Goal: Task Accomplishment & Management: Manage account settings

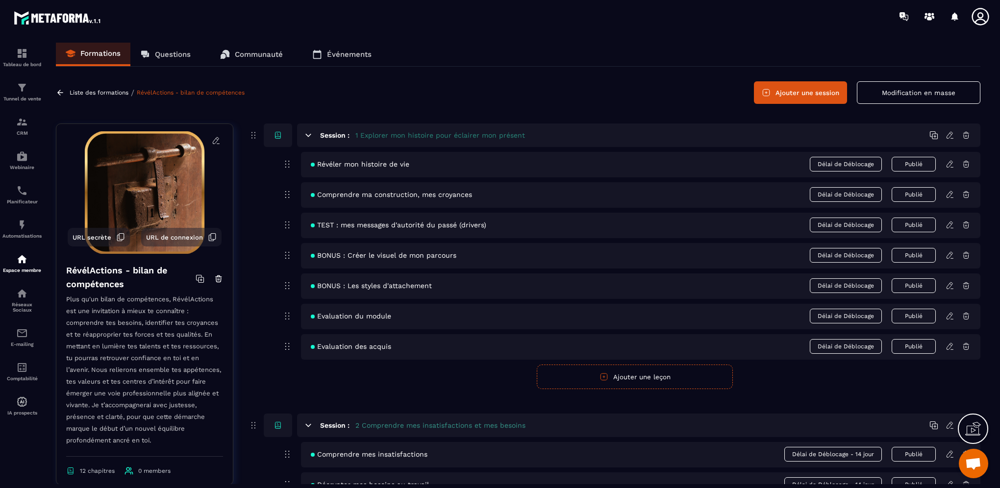
scroll to position [382, 0]
click at [980, 18] on icon at bounding box center [981, 17] width 20 height 20
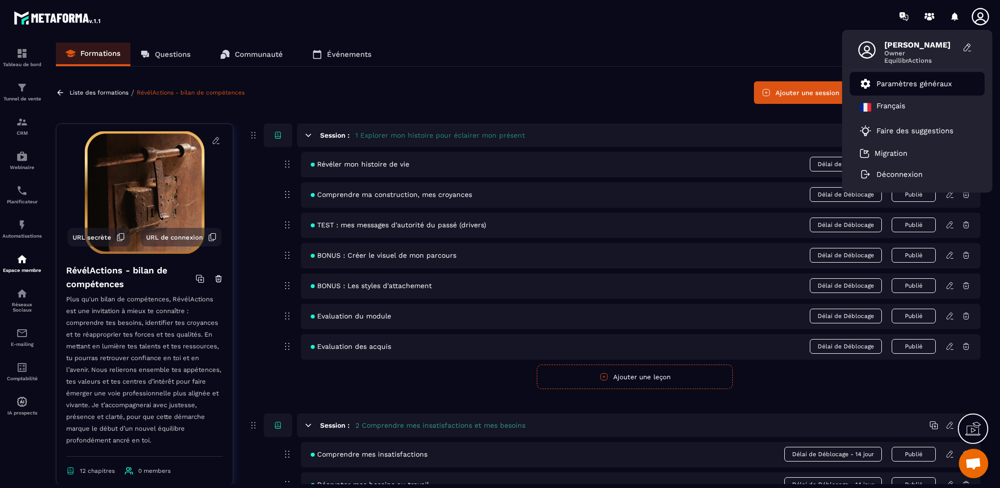
click at [933, 86] on p "Paramètres généraux" at bounding box center [915, 83] width 76 height 9
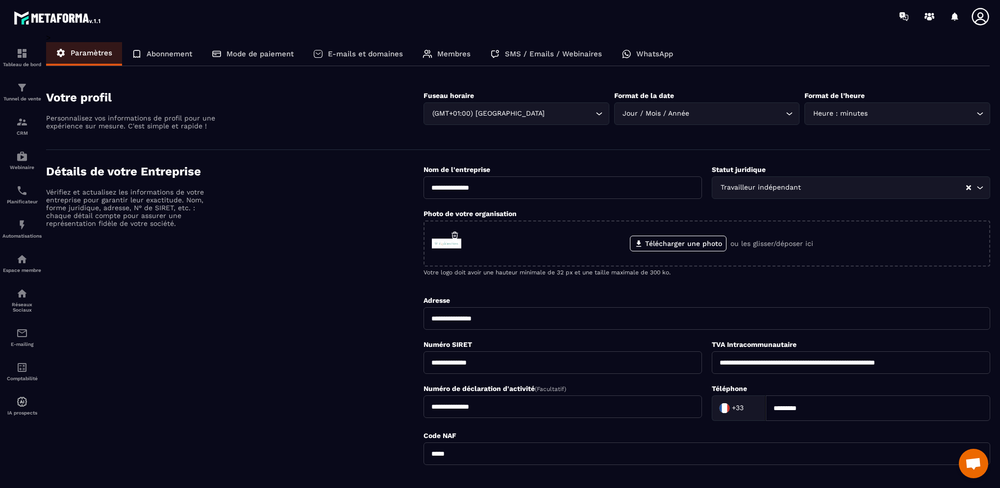
click at [158, 57] on p "Abonnement" at bounding box center [170, 54] width 46 height 9
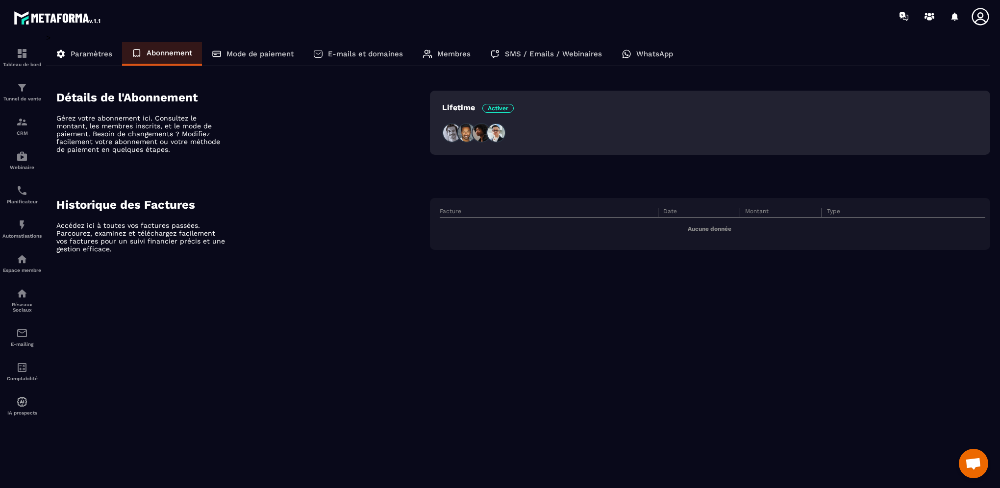
click at [261, 57] on p "Mode de paiement" at bounding box center [260, 54] width 67 height 9
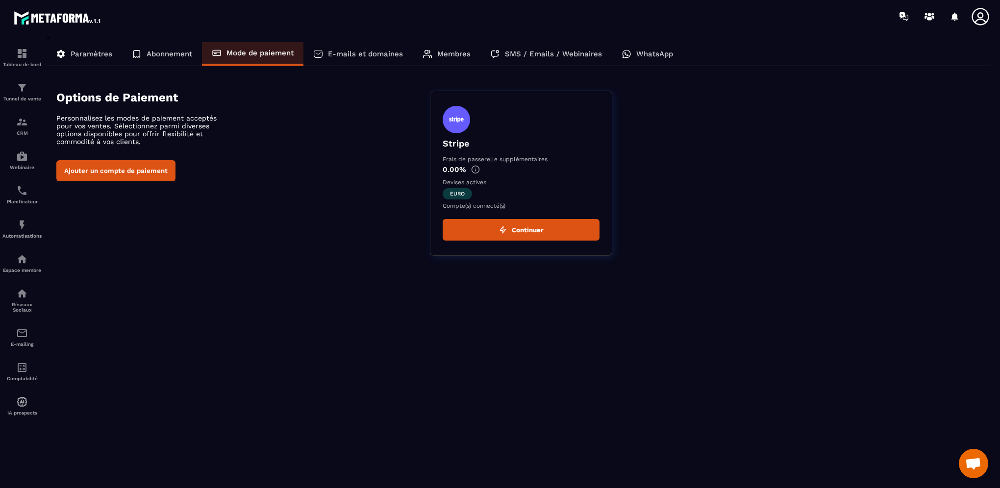
click at [474, 169] on img at bounding box center [475, 169] width 9 height 9
click at [109, 172] on button "Ajouter un compte de paiement" at bounding box center [115, 170] width 119 height 21
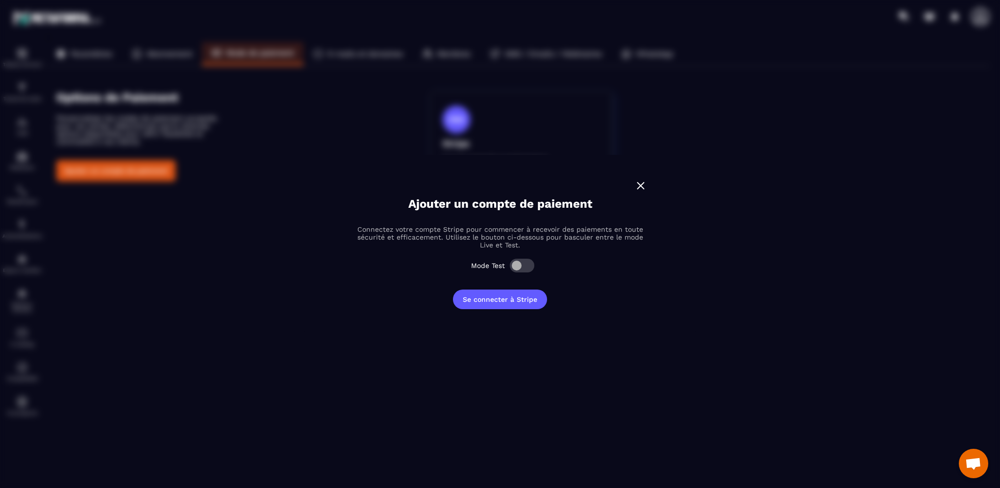
click at [531, 268] on span "Modal window" at bounding box center [522, 266] width 25 height 14
click at [531, 300] on button "Se connecter à Stripe" at bounding box center [500, 300] width 94 height 20
